Goal: Use online tool/utility: Utilize a website feature to perform a specific function

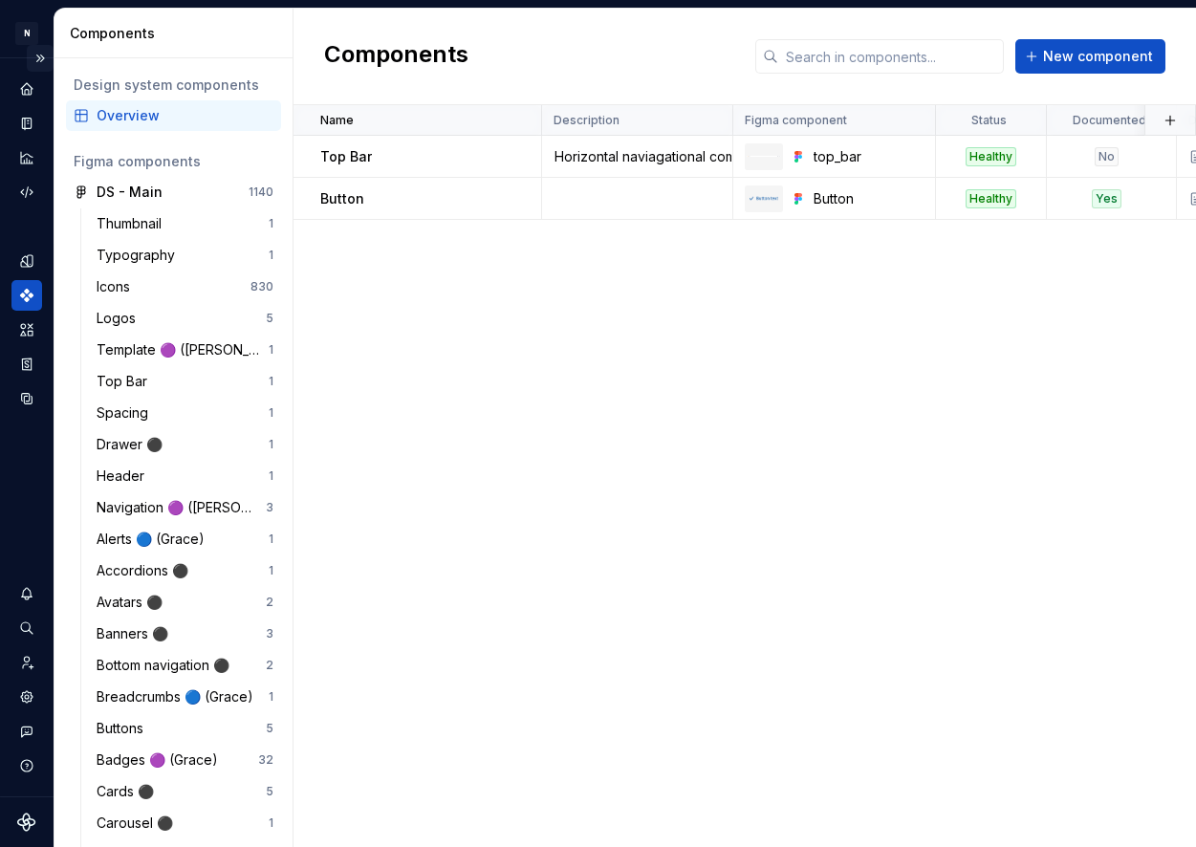
click at [43, 56] on button "Expand sidebar" at bounding box center [40, 58] width 27 height 27
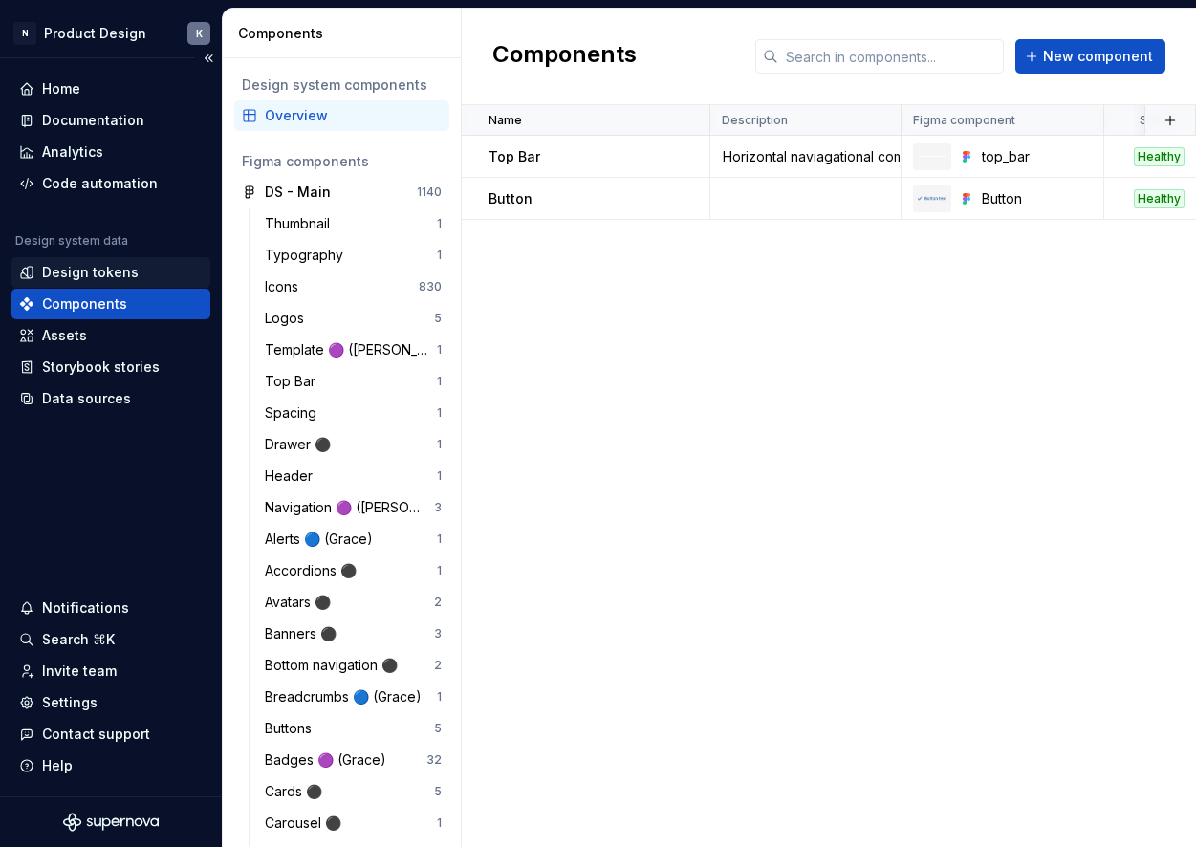
click at [156, 270] on div "Design tokens" at bounding box center [110, 272] width 183 height 19
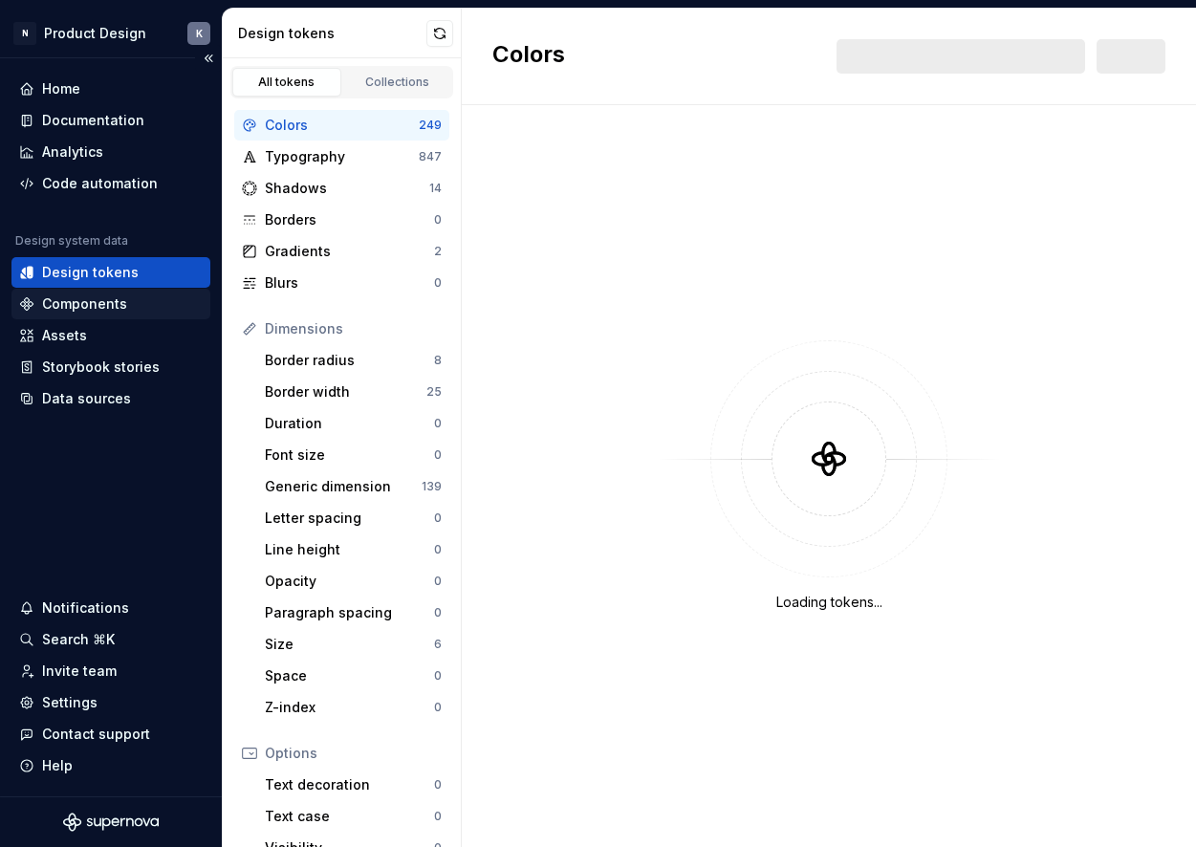
click at [141, 307] on div "Components" at bounding box center [110, 303] width 183 height 19
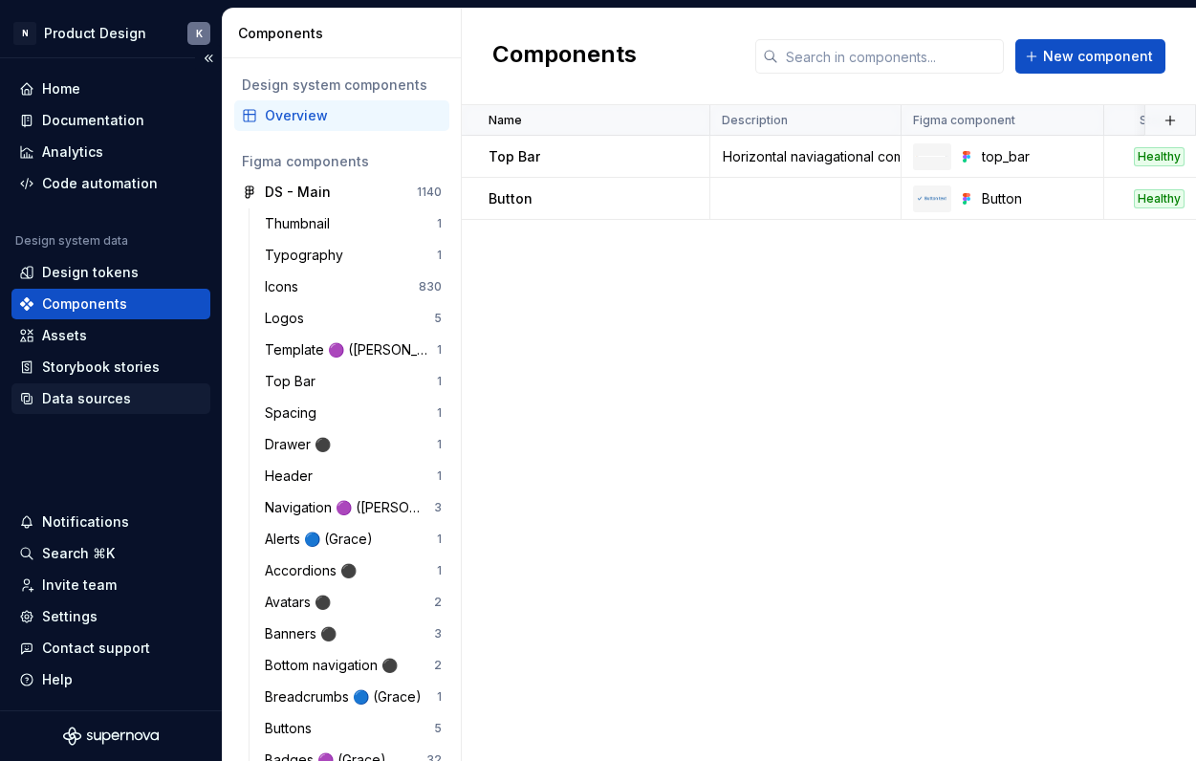
click at [70, 386] on div "Data sources" at bounding box center [110, 398] width 199 height 31
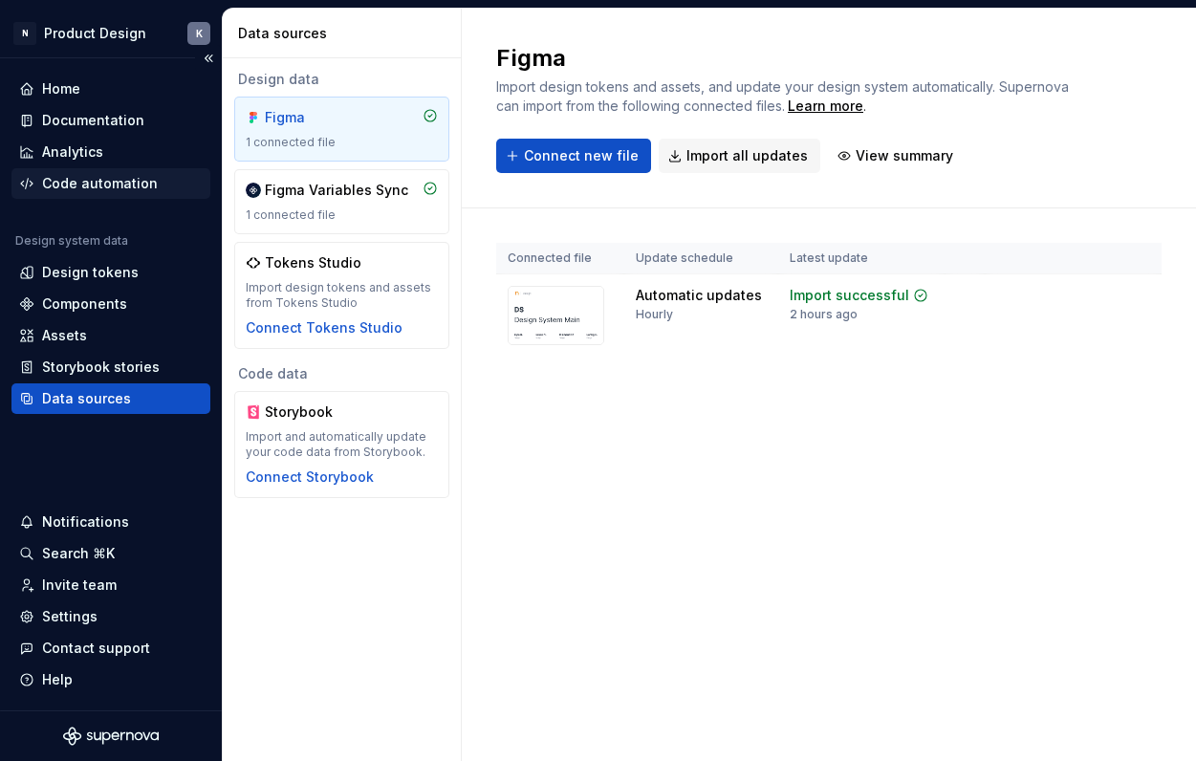
click at [138, 175] on div "Code automation" at bounding box center [100, 183] width 116 height 19
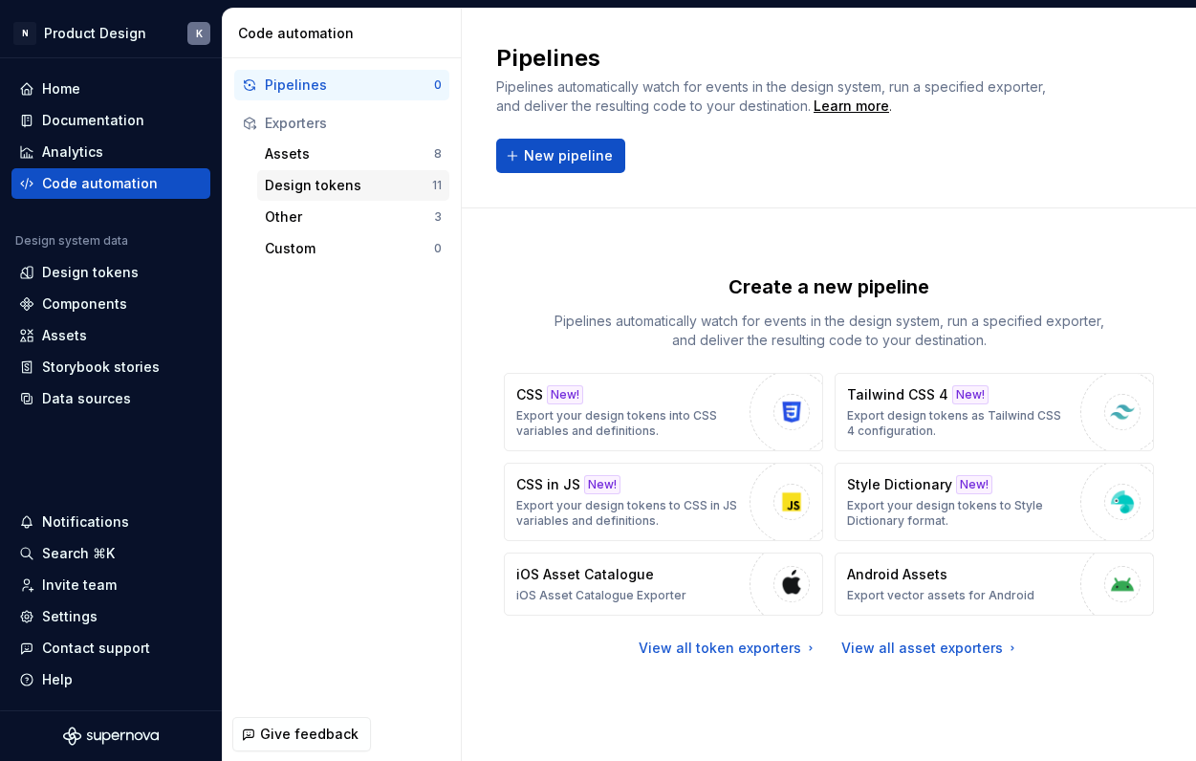
click at [374, 180] on div "Design tokens" at bounding box center [348, 185] width 167 height 19
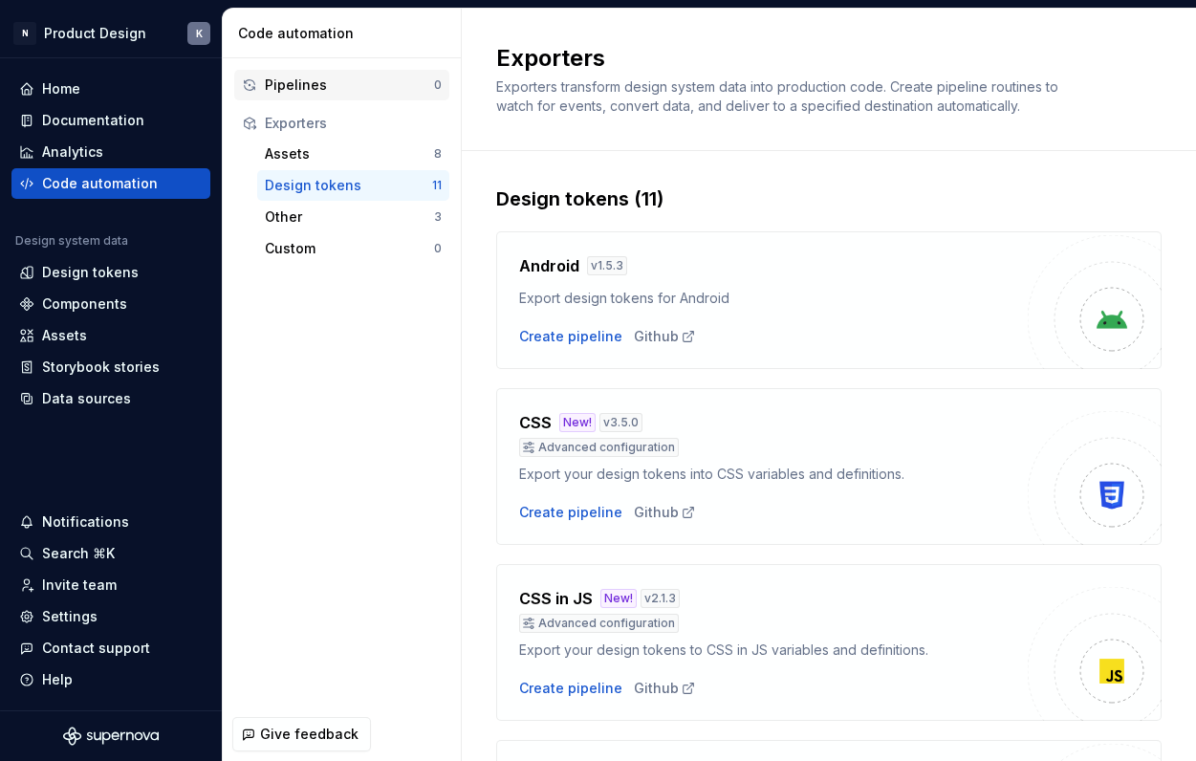
click at [355, 85] on div "Pipelines" at bounding box center [349, 85] width 169 height 19
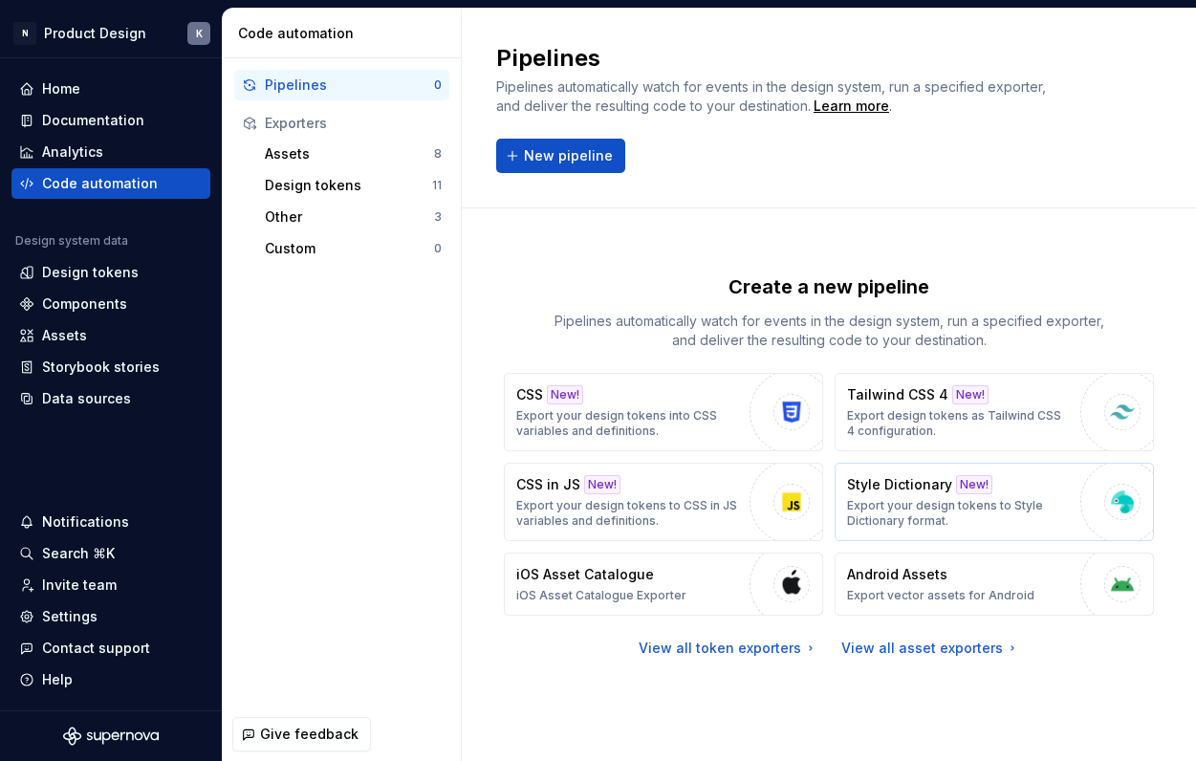
click at [934, 497] on div "Style Dictionary New! Export your design tokens to Style Dictionary format." at bounding box center [959, 502] width 224 height 54
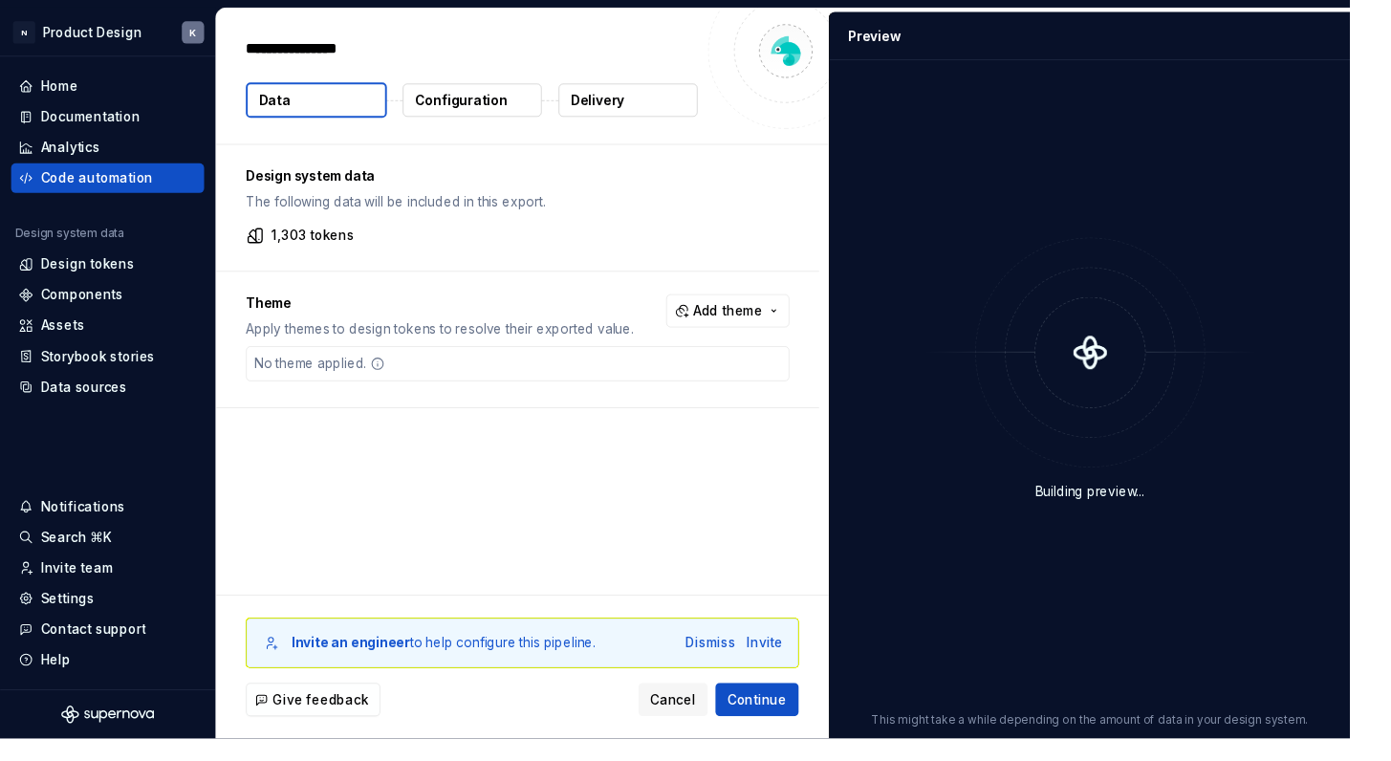
type textarea "*"
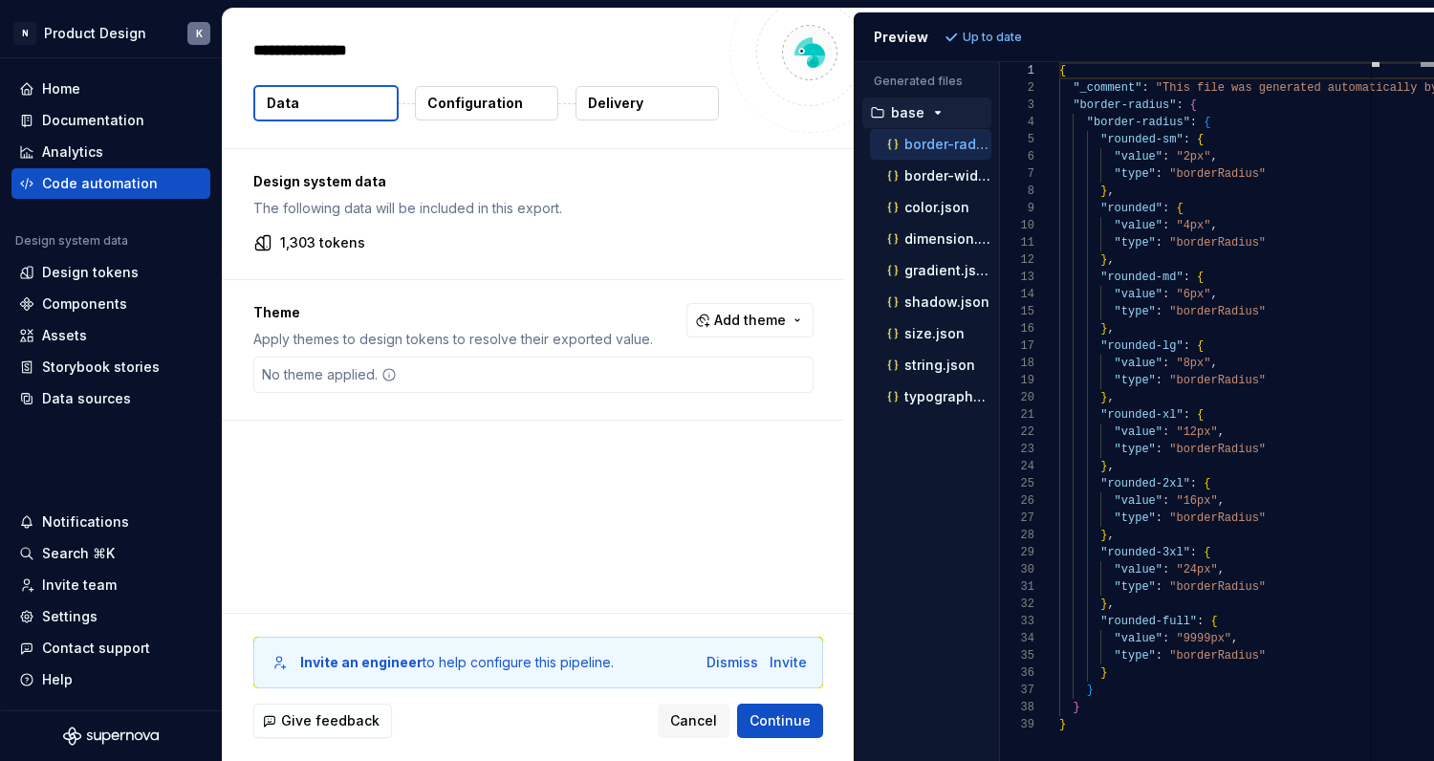
click at [466, 115] on button "Configuration" at bounding box center [486, 103] width 143 height 34
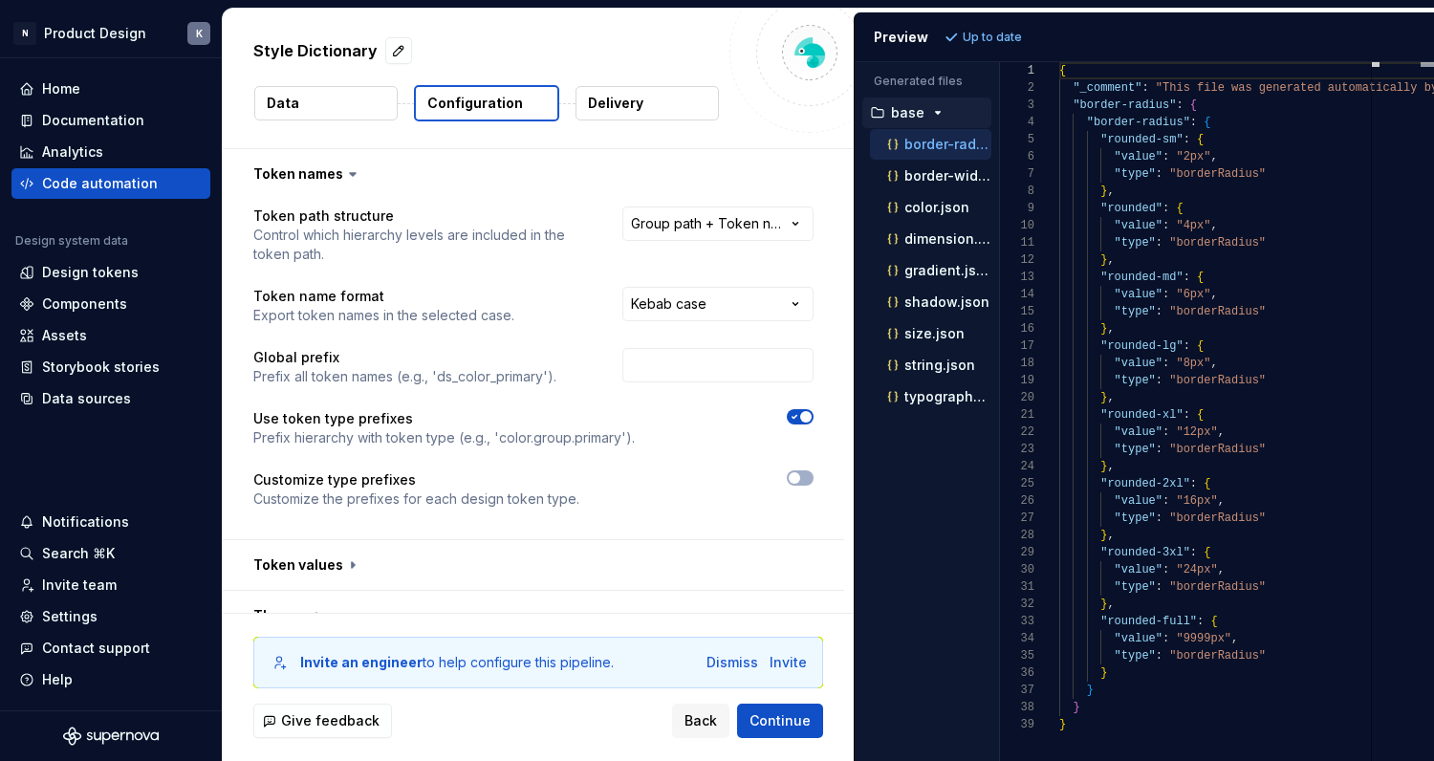
click at [615, 104] on p "Delivery" at bounding box center [615, 103] width 55 height 19
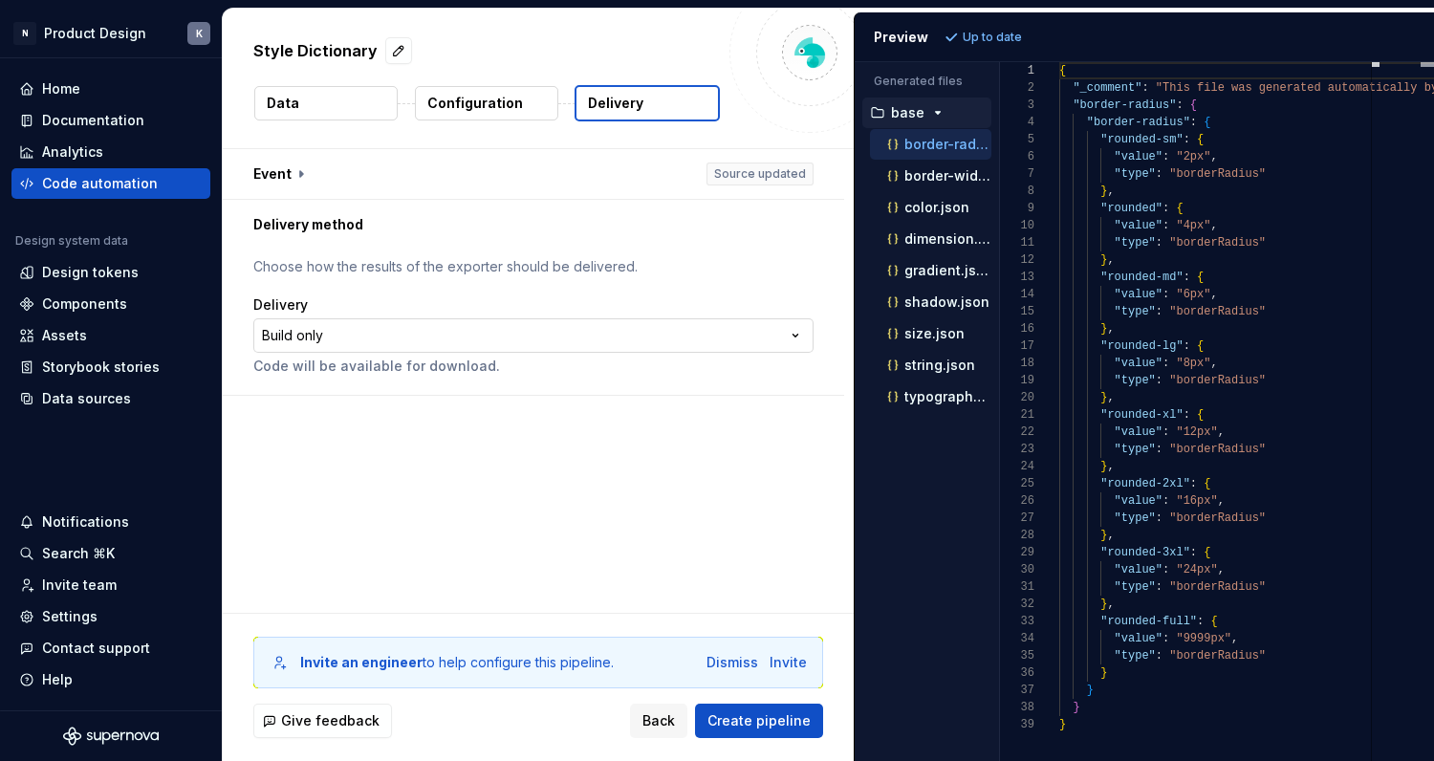
click at [587, 333] on html "**********" at bounding box center [717, 380] width 1434 height 761
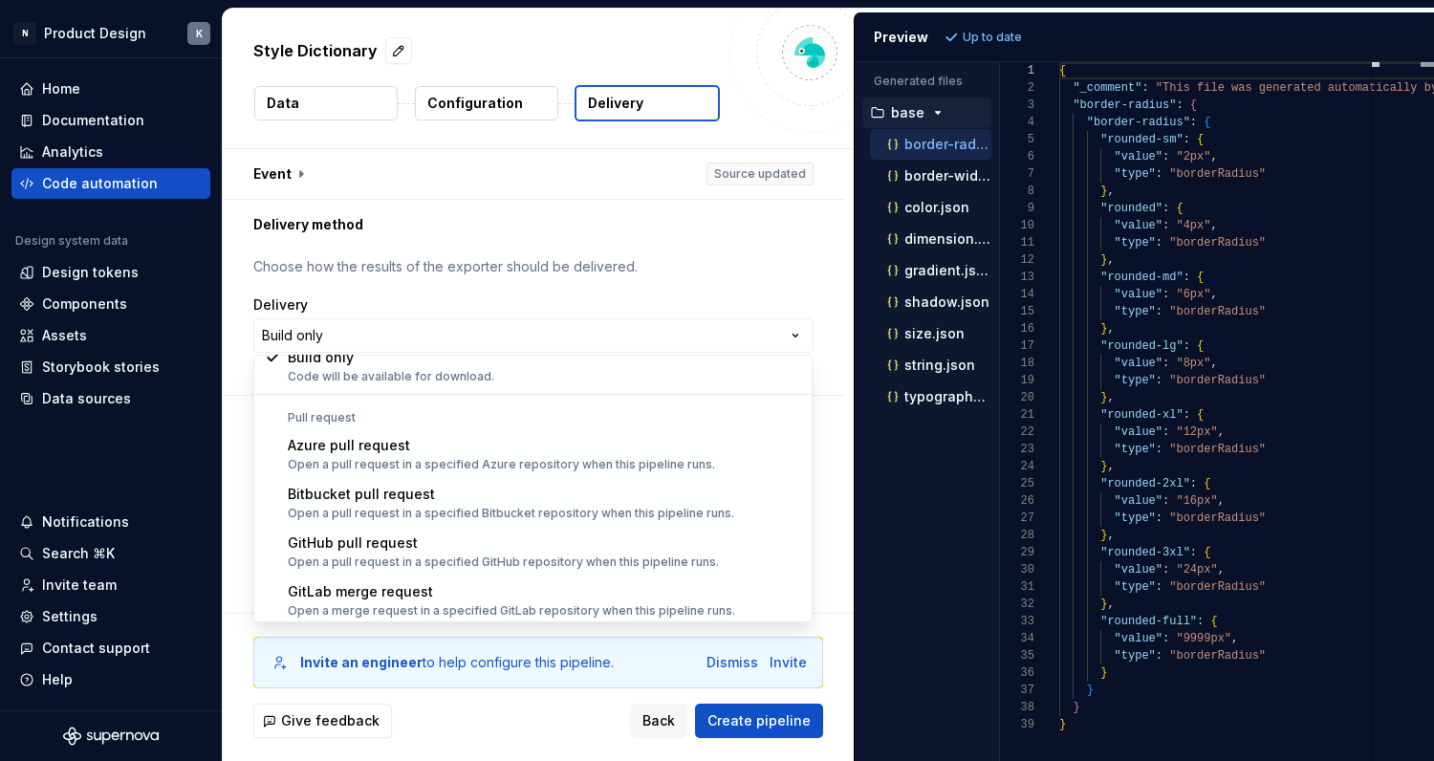
scroll to position [54, 0]
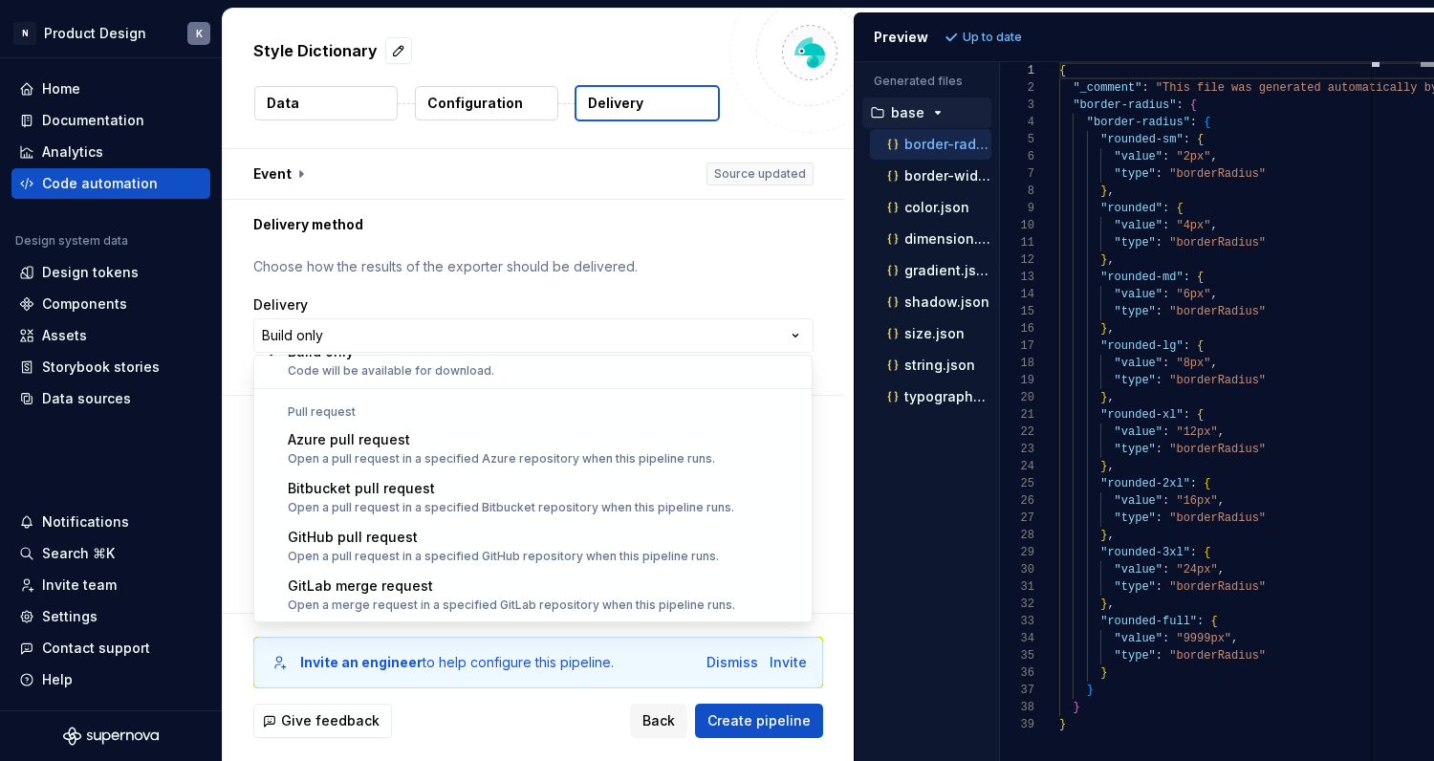
click at [231, 479] on html "**********" at bounding box center [717, 380] width 1434 height 761
